Goal: Task Accomplishment & Management: Manage account settings

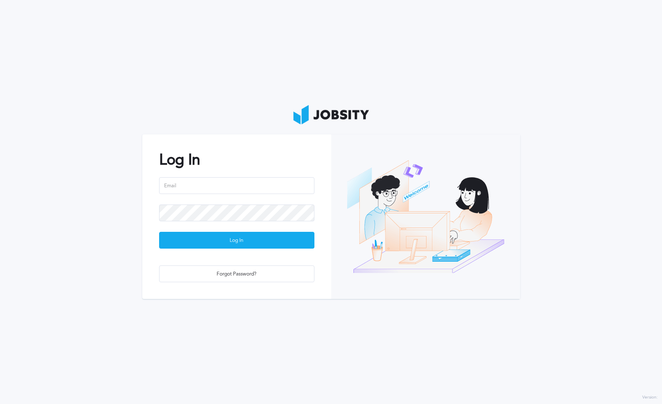
click at [495, 46] on section "Log In Log In Forgot Password?" at bounding box center [331, 202] width 662 height 404
click at [226, 178] on input "email" at bounding box center [236, 185] width 155 height 17
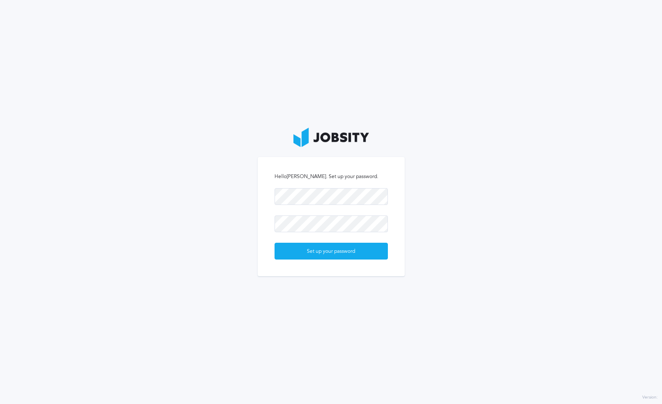
click at [368, 184] on div "Hello [PERSON_NAME] . Set up your password. Set up your password" at bounding box center [331, 216] width 147 height 119
click at [334, 248] on div "Set up your password" at bounding box center [331, 251] width 113 height 17
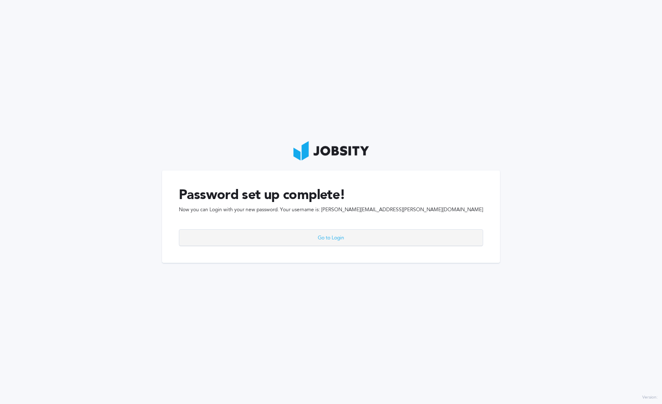
click at [345, 241] on div "Go to Login" at bounding box center [331, 238] width 304 height 17
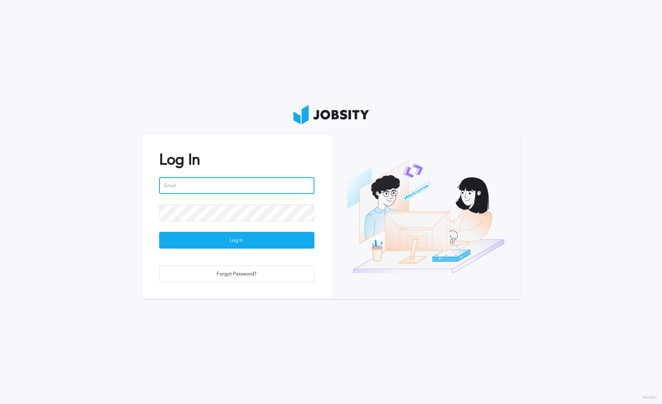
click at [300, 188] on input "email" at bounding box center [236, 185] width 155 height 17
type input "[PERSON_NAME][EMAIL_ADDRESS][PERSON_NAME][DOMAIN_NAME]"
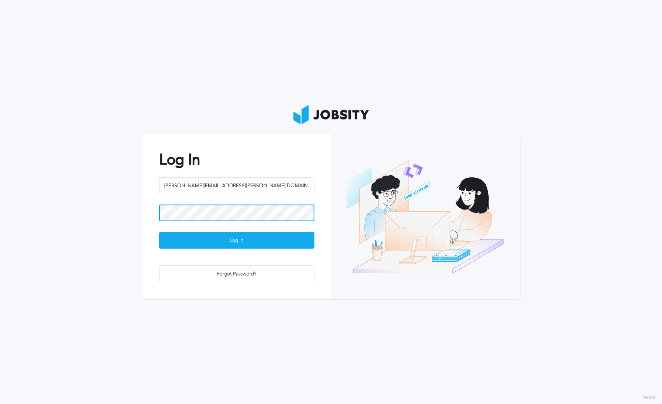
click at [159, 232] on button "Log In" at bounding box center [236, 240] width 155 height 17
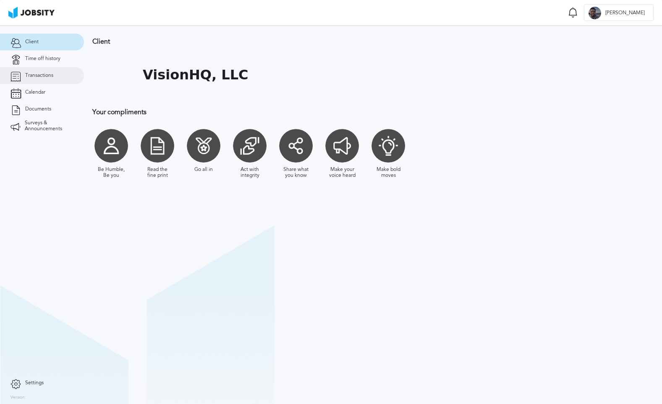
click at [48, 77] on span "Transactions" at bounding box center [39, 76] width 28 height 6
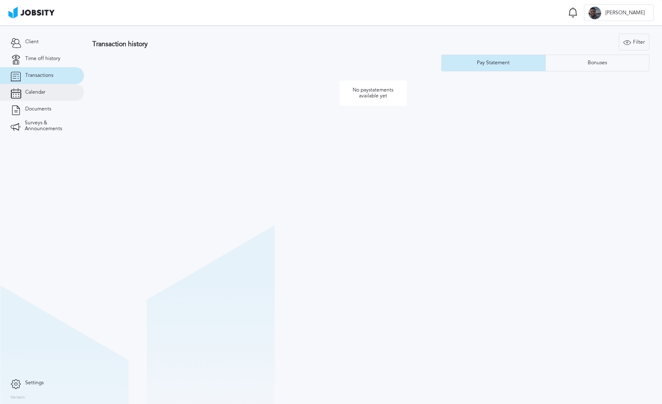
click at [47, 94] on link "Calendar" at bounding box center [42, 92] width 84 height 17
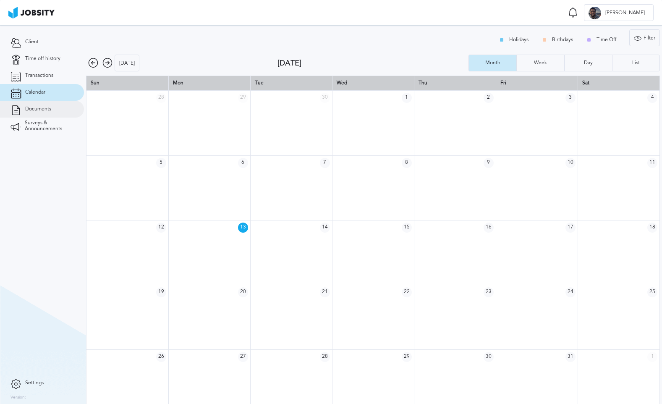
click at [56, 107] on link "Documents" at bounding box center [42, 109] width 84 height 17
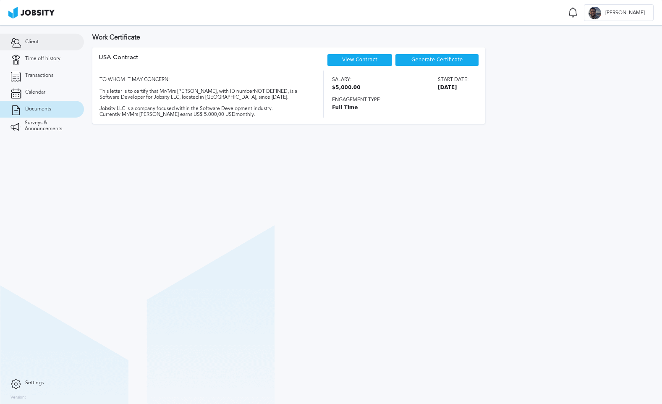
click at [46, 45] on link "Client" at bounding box center [42, 42] width 84 height 17
